Goal: Information Seeking & Learning: Learn about a topic

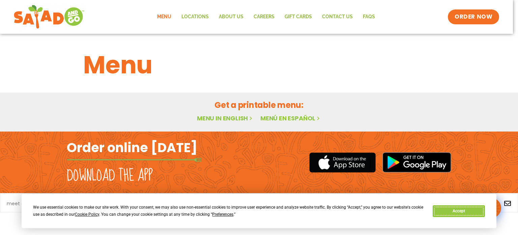
click at [471, 210] on button "Accept" at bounding box center [459, 211] width 52 height 12
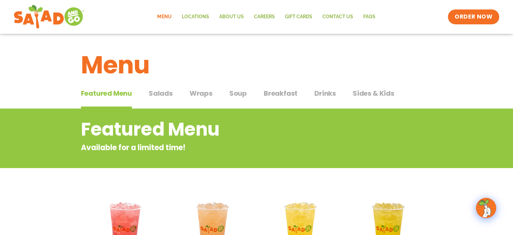
click at [173, 93] on div "Featured Menu Featured Menu Salads Salads Wraps Wraps Soup Soup Breakfast Break…" at bounding box center [257, 97] width 352 height 23
click at [154, 95] on span "Salads" at bounding box center [161, 93] width 24 height 10
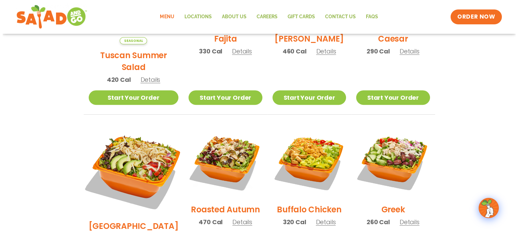
scroll to position [203, 0]
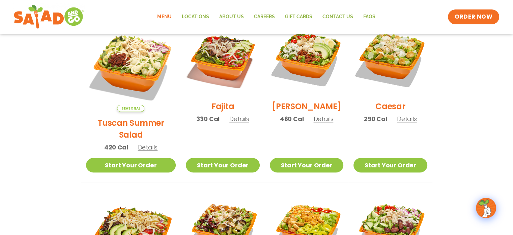
click at [127, 105] on span "Seasonal" at bounding box center [130, 108] width 27 height 7
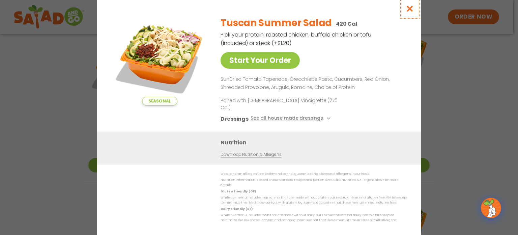
click at [410, 12] on icon "Close modal" at bounding box center [410, 8] width 8 height 7
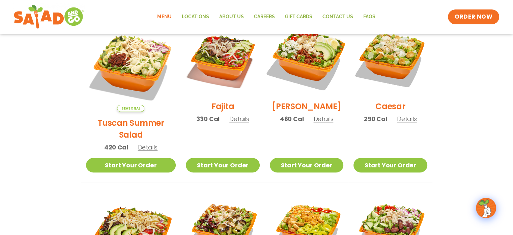
click at [300, 59] on img at bounding box center [307, 58] width 86 height 86
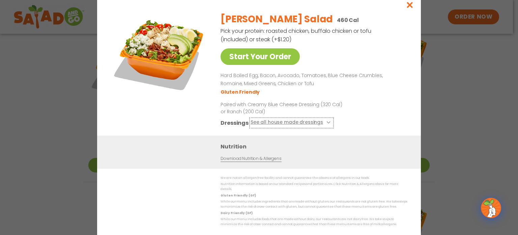
click at [328, 124] on button "See all house made dressings" at bounding box center [292, 122] width 82 height 8
